Goal: Task Accomplishment & Management: Complete application form

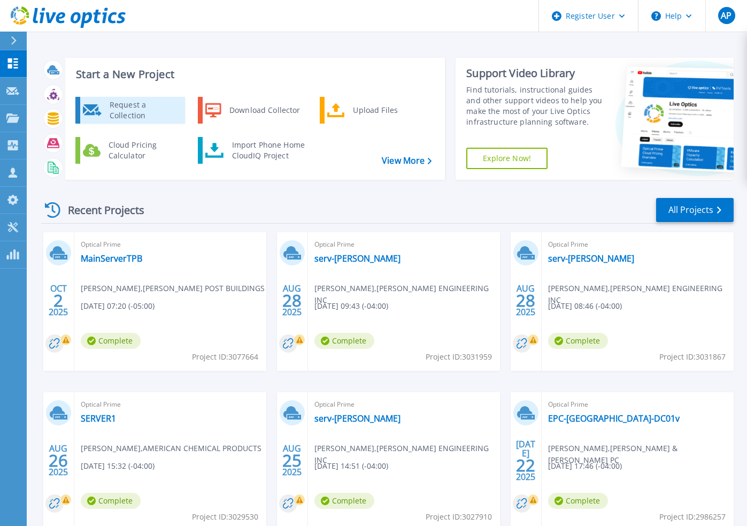
click at [123, 118] on div "Request a Collection" at bounding box center [143, 109] width 78 height 21
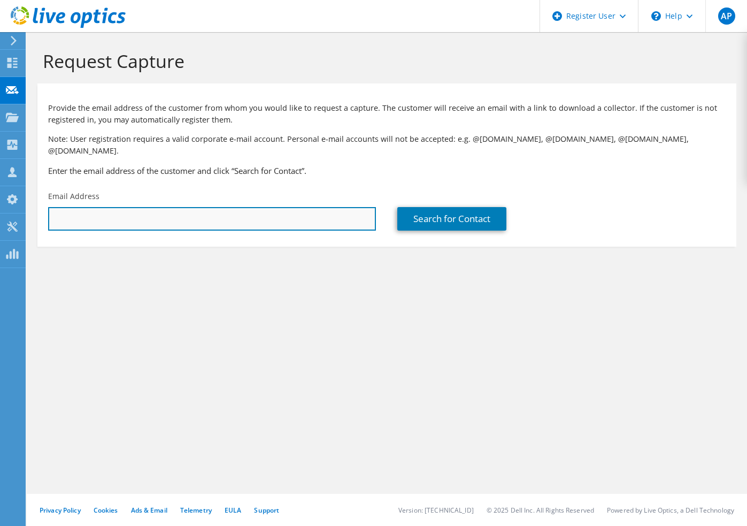
click at [164, 211] on input "text" at bounding box center [212, 219] width 328 height 24
click at [125, 211] on input "[EMAIL_ADDRESS][DOMAIN_NAME]" at bounding box center [212, 219] width 328 height 24
type input "[EMAIL_ADDRESS][DOMAIN_NAME]"
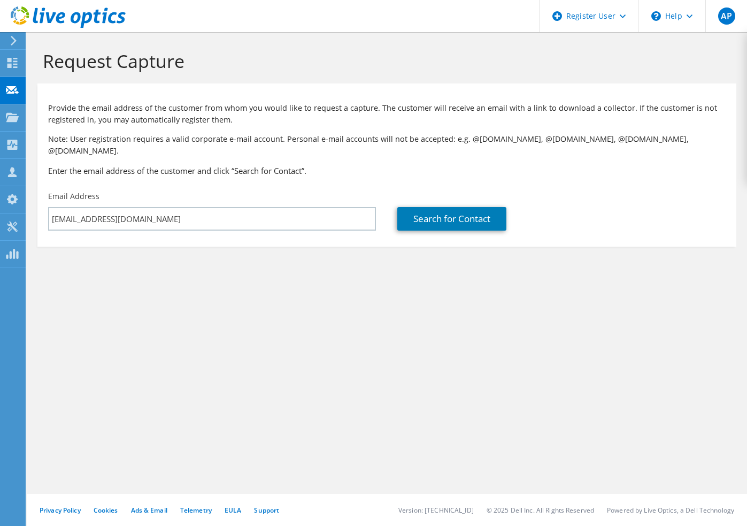
click at [366, 315] on div "Request Capture Provide the email address of the customer from whom you would l…" at bounding box center [387, 278] width 720 height 493
click at [432, 208] on link "Search for Contact" at bounding box center [451, 219] width 109 height 24
type input "ROSE METAL"
type input "[PERSON_NAME]"
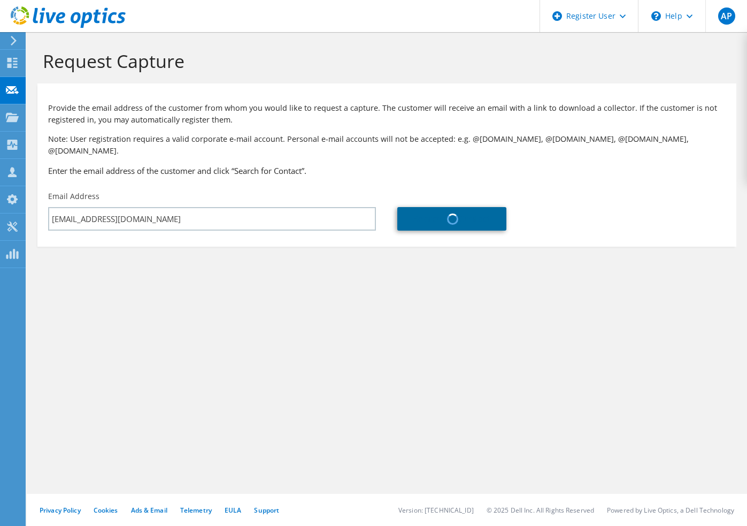
type input "[GEOGRAPHIC_DATA]"
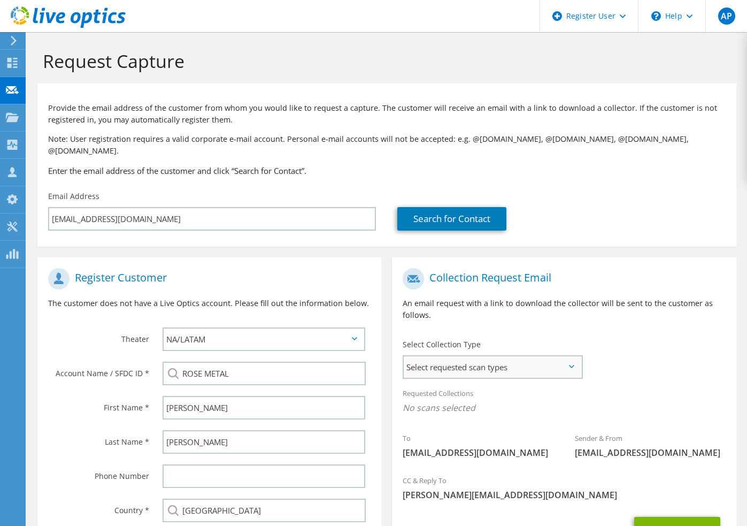
click at [457, 356] on span "Select requested scan types" at bounding box center [492, 366] width 177 height 21
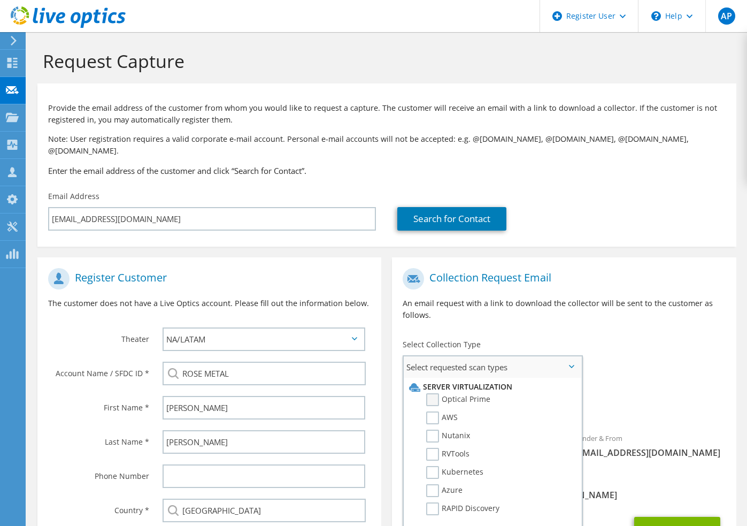
click at [463, 393] on label "Optical Prime" at bounding box center [458, 399] width 64 height 13
click at [0, 0] on input "Optical Prime" at bounding box center [0, 0] width 0 height 0
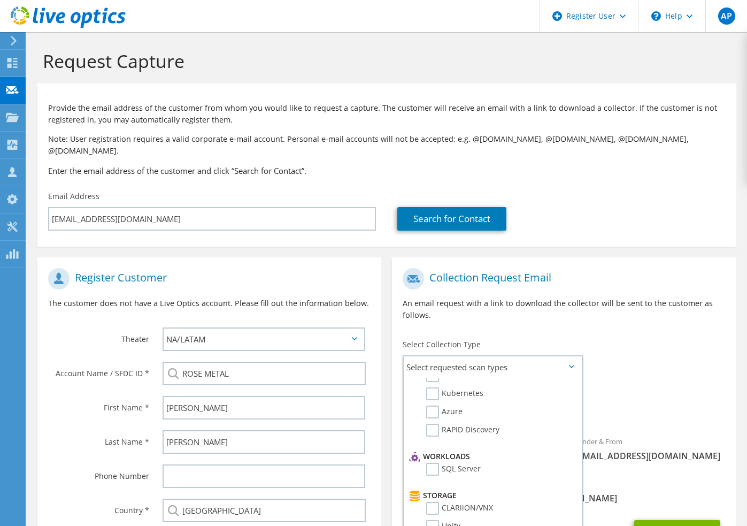
scroll to position [160, 0]
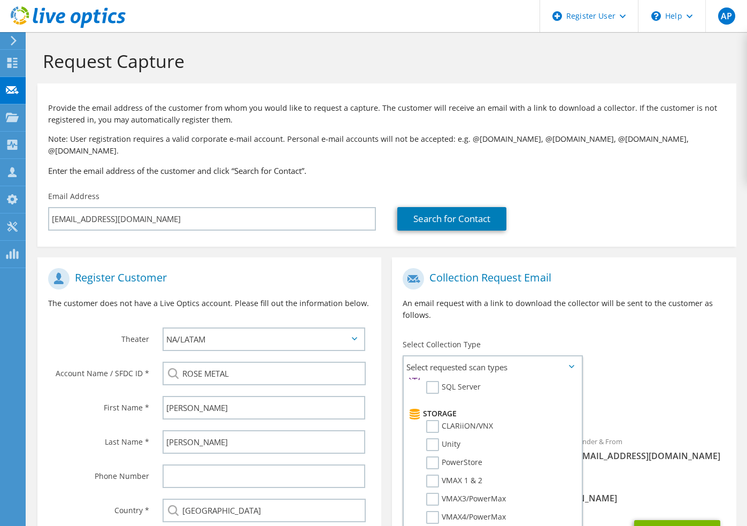
click at [645, 382] on div "Requested Collections No scans selected Optical Prime" at bounding box center [564, 403] width 344 height 43
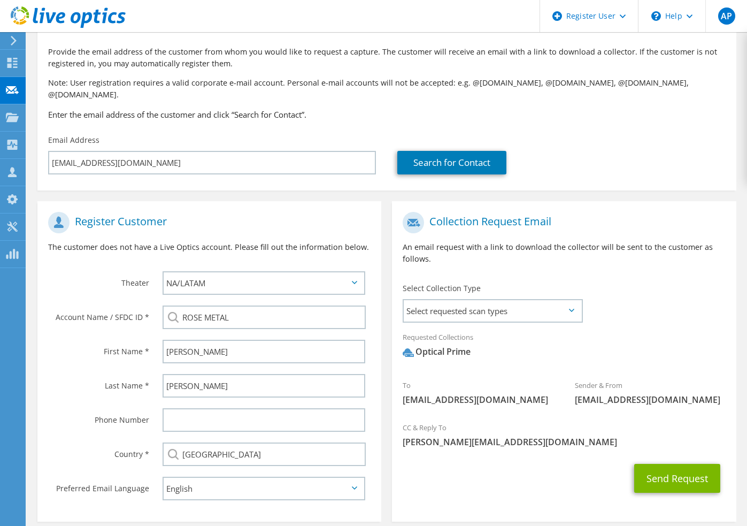
scroll to position [94, 0]
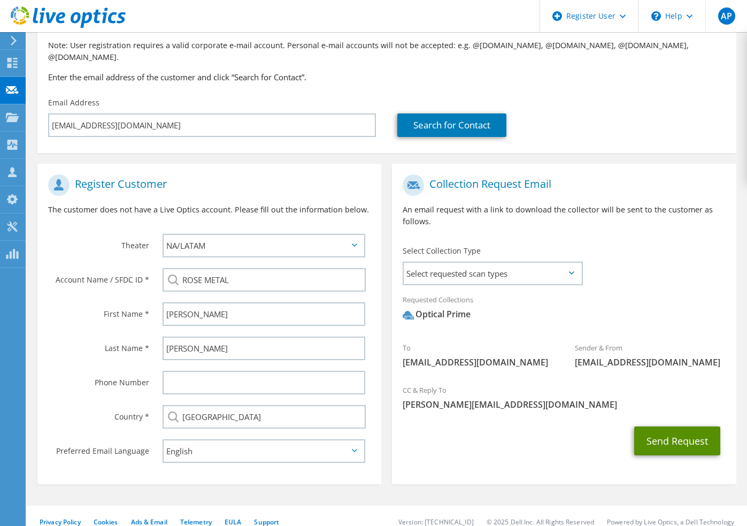
click at [665, 437] on button "Send Request" at bounding box center [677, 440] width 86 height 29
